Goal: Transaction & Acquisition: Purchase product/service

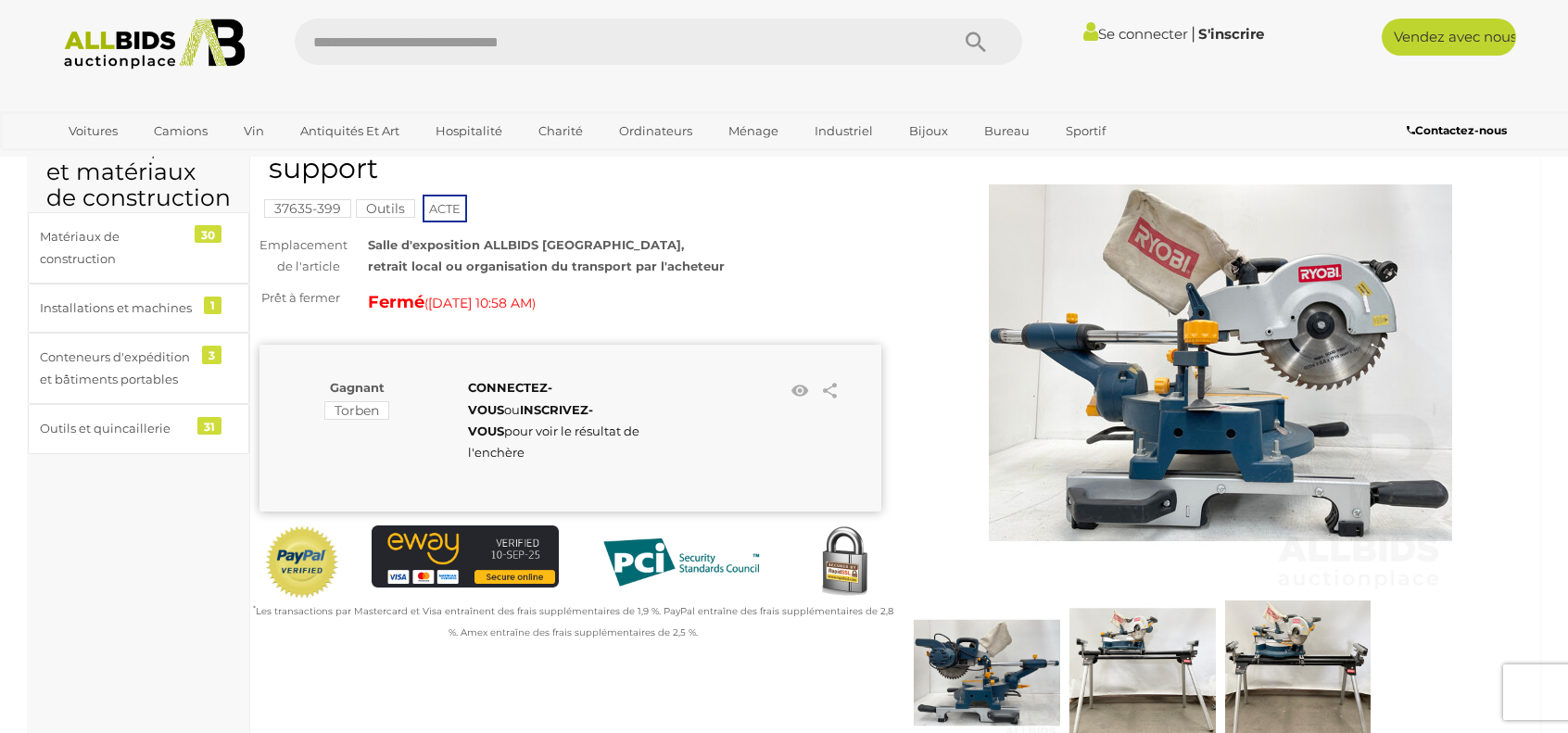
scroll to position [185, 0]
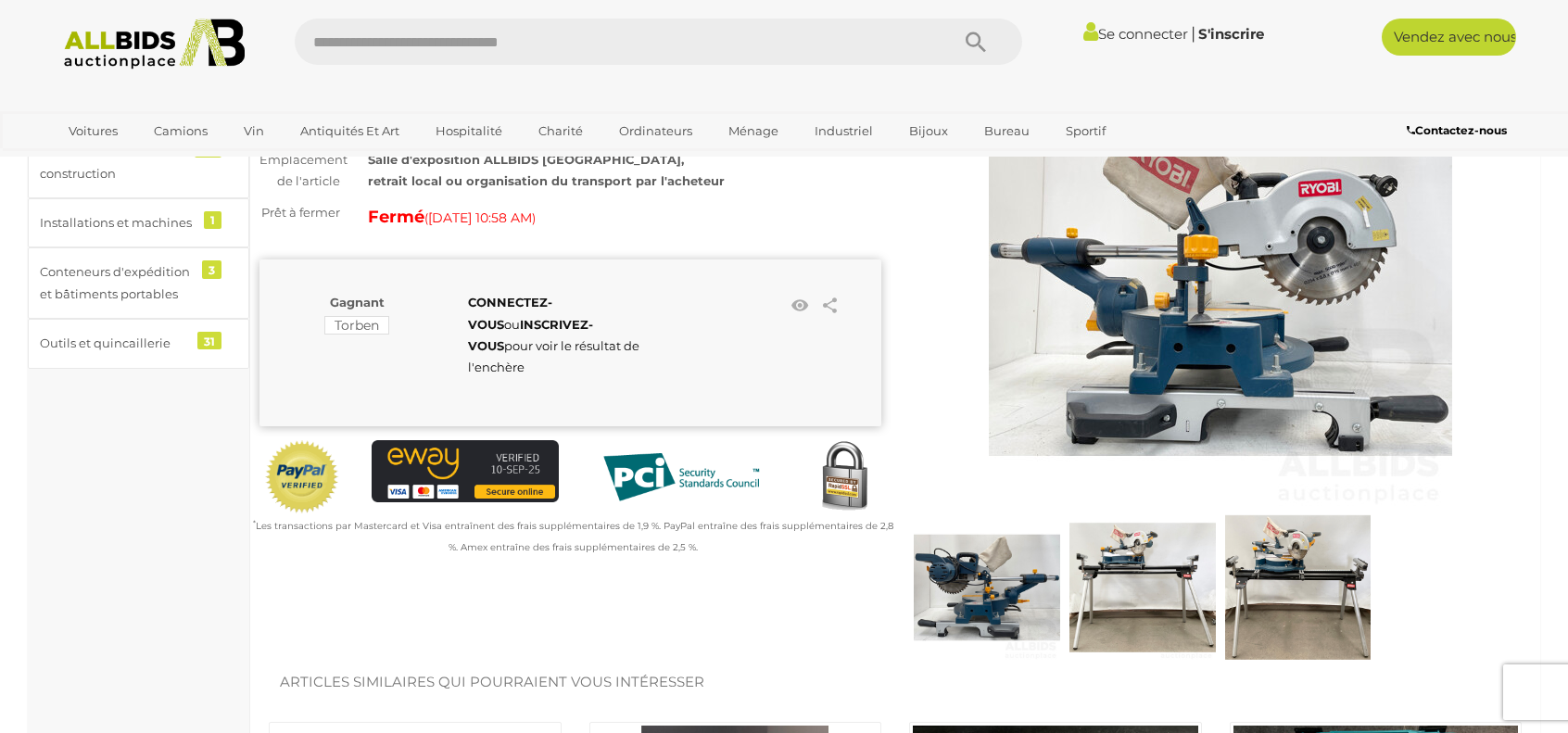
click at [1131, 344] on img at bounding box center [1220, 278] width 463 height 463
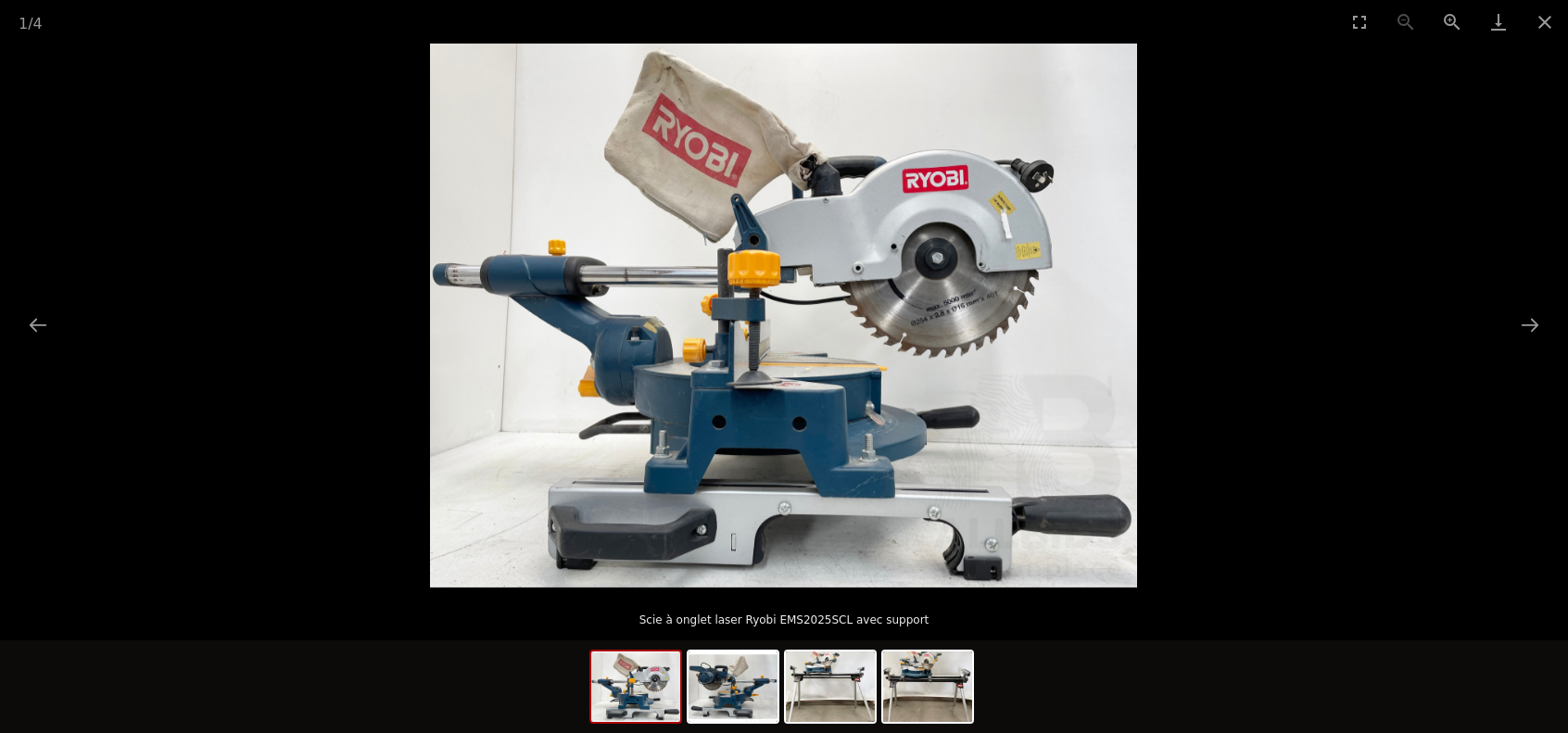
scroll to position [1297, 0]
click at [1532, 322] on button "Diapositive suivante" at bounding box center [1530, 325] width 39 height 36
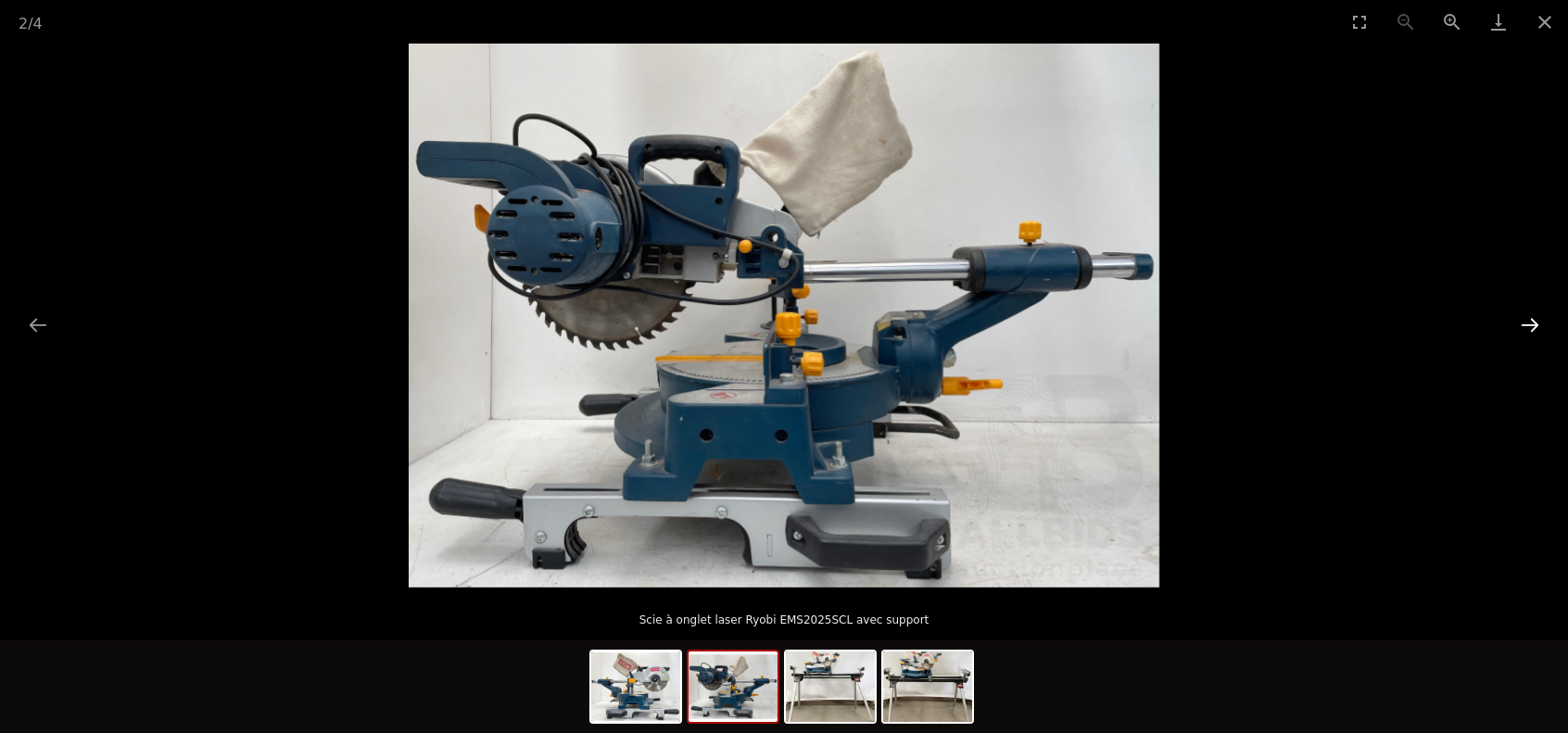
click at [1532, 322] on button "Diapositive suivante" at bounding box center [1530, 325] width 39 height 36
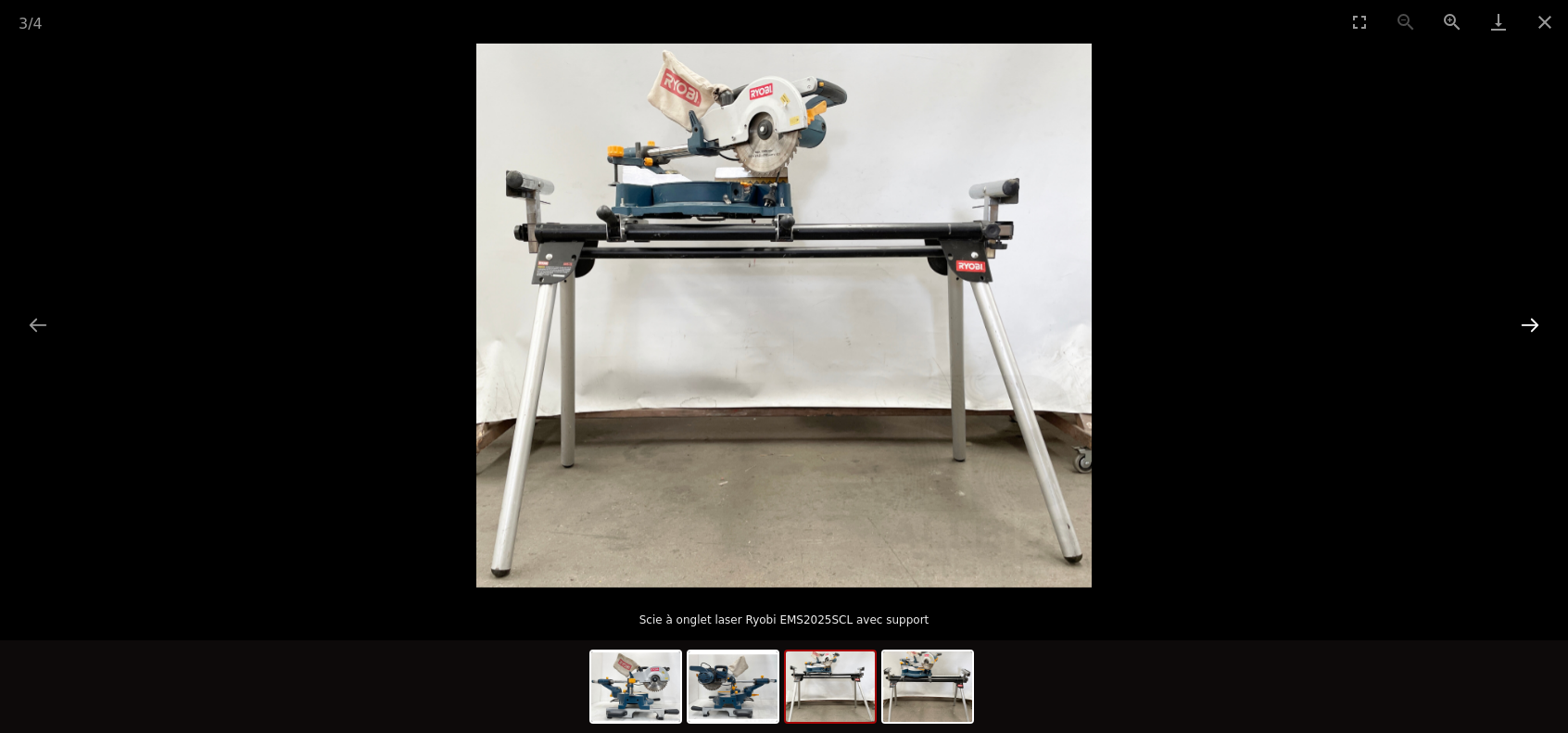
click at [1532, 322] on button "Diapositive suivante" at bounding box center [1530, 325] width 39 height 36
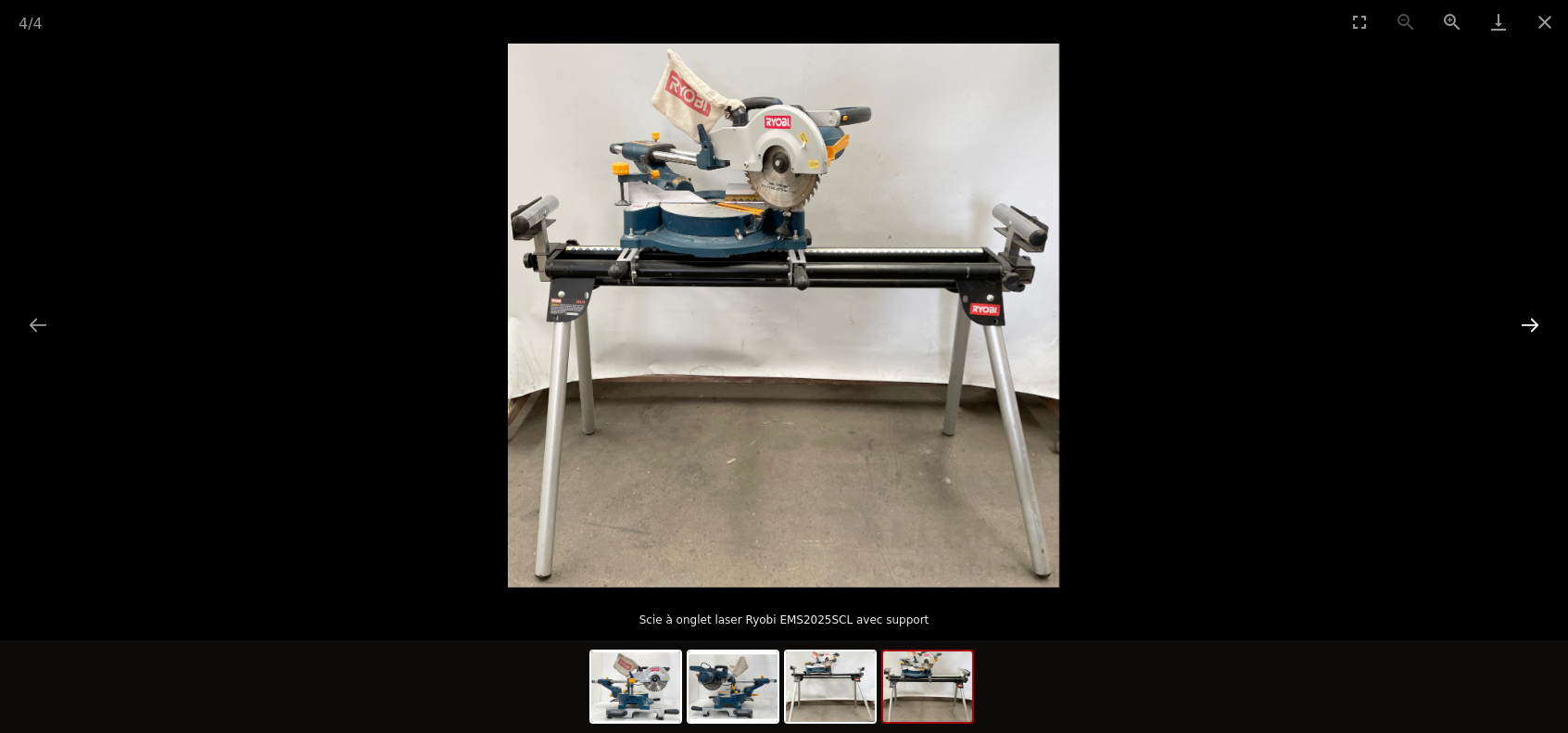
click at [1532, 322] on button "Diapositive suivante" at bounding box center [1530, 325] width 39 height 36
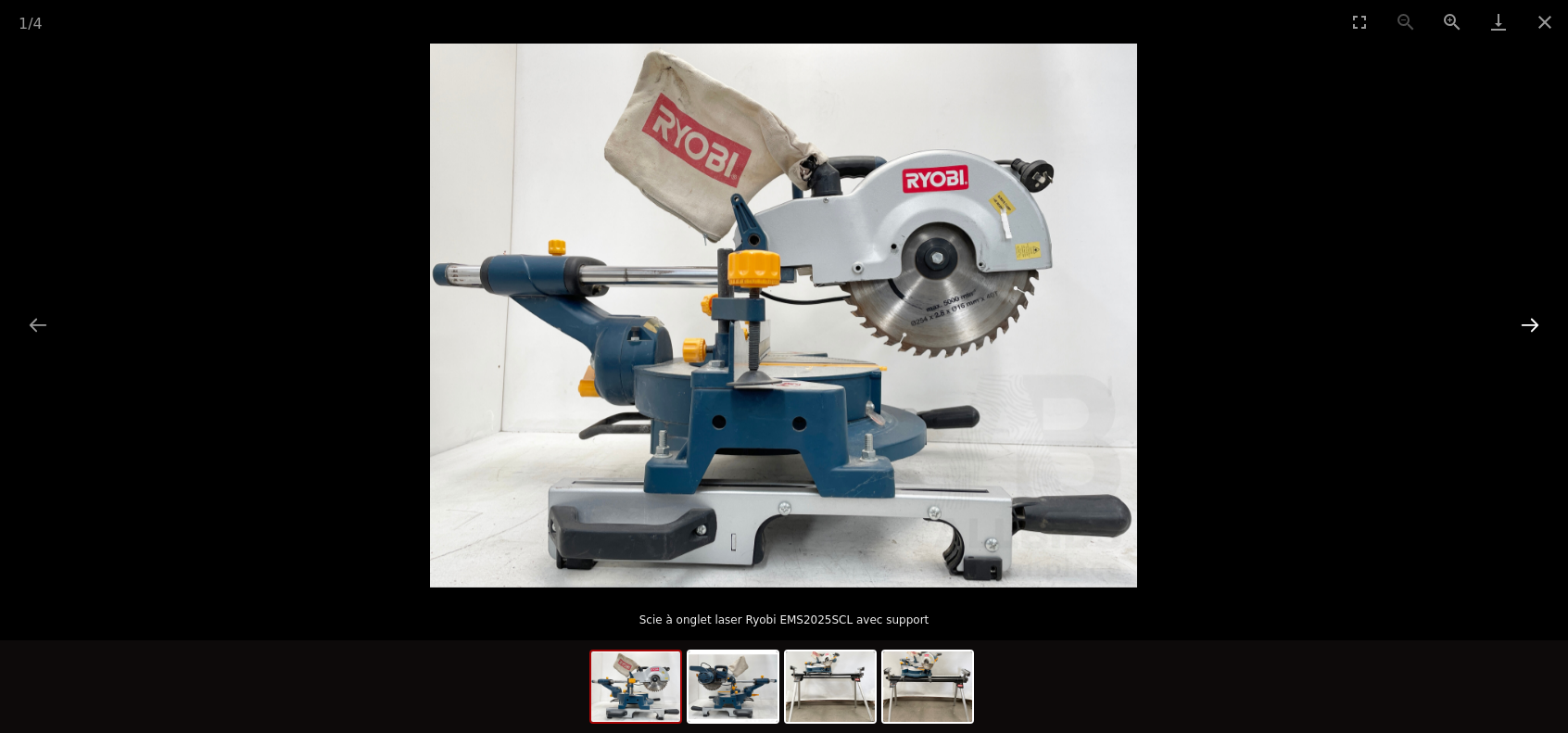
click at [1532, 322] on button "Diapositive suivante" at bounding box center [1530, 325] width 39 height 36
